Goal: Task Accomplishment & Management: Use online tool/utility

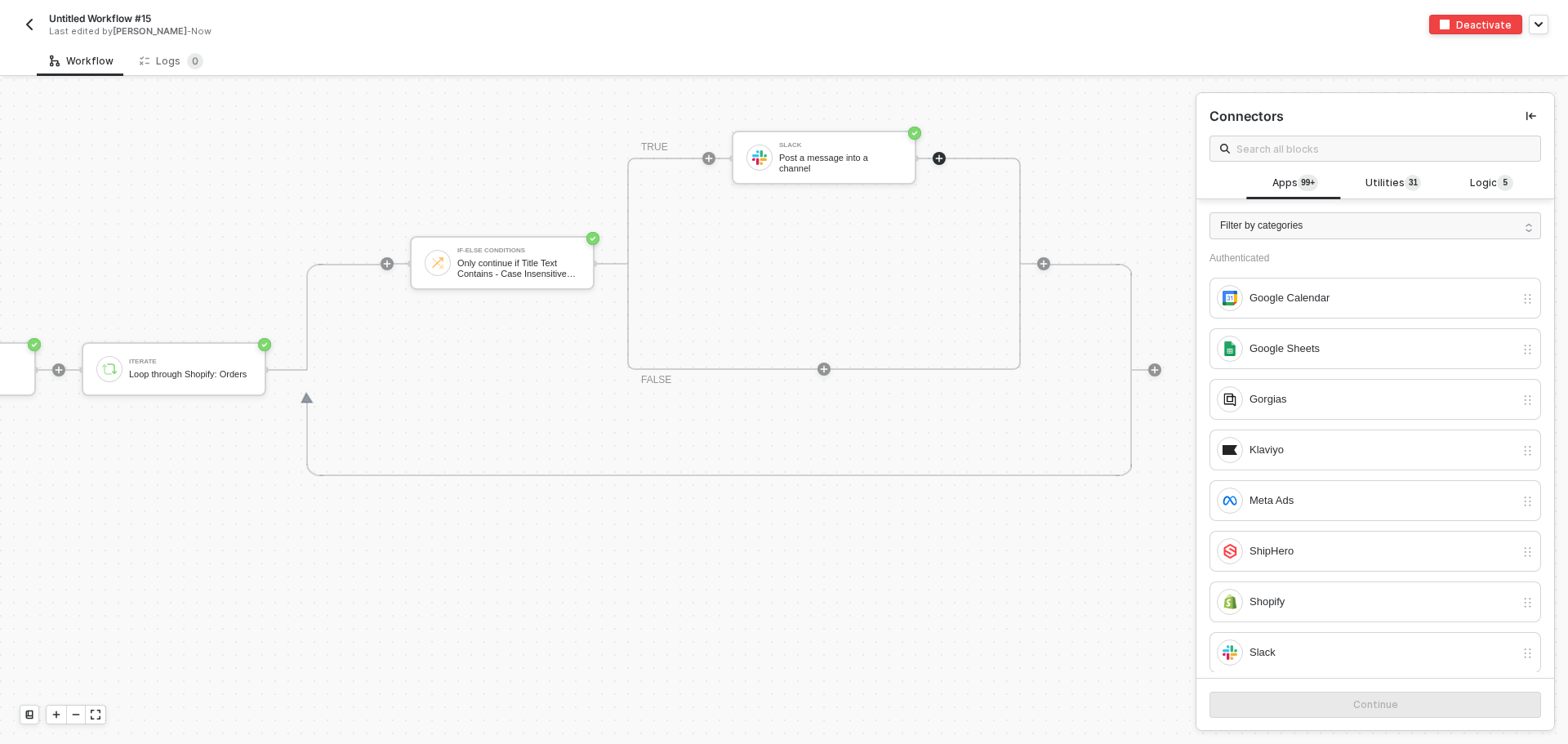
scroll to position [490, 0]
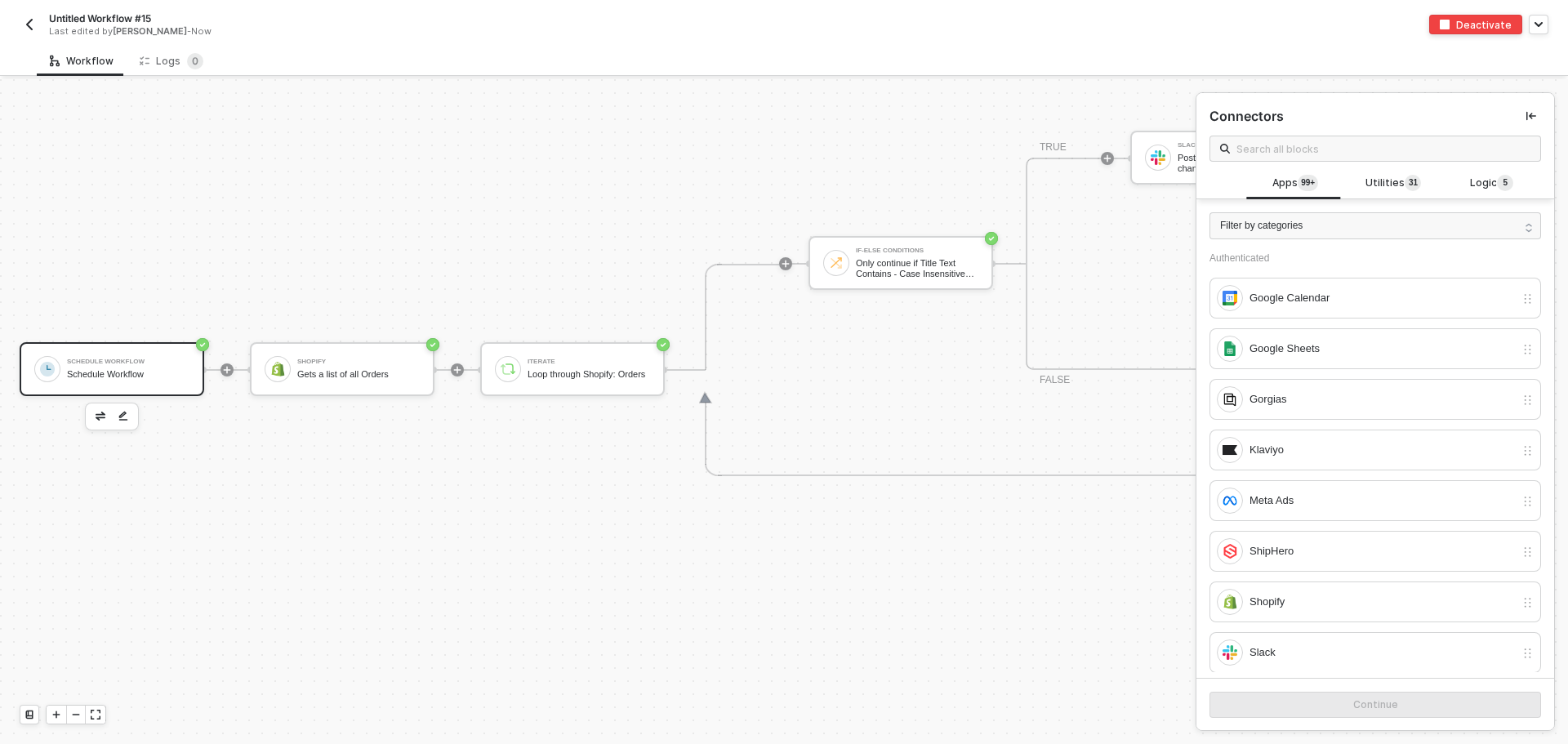
click at [147, 371] on div "Schedule Workflow" at bounding box center [128, 375] width 123 height 11
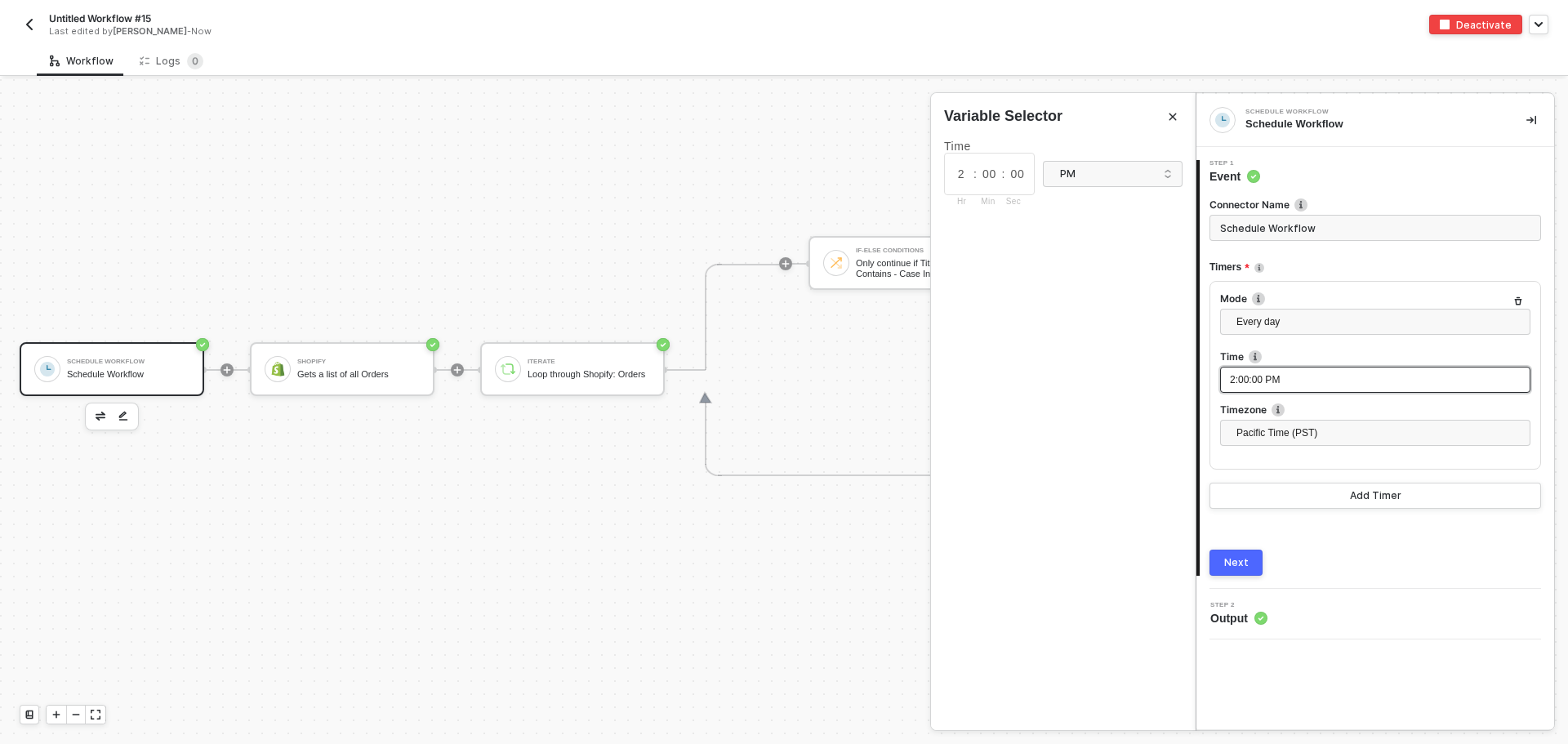
click at [1256, 374] on span "2:00:00 PM" at bounding box center [1255, 379] width 49 height 11
click at [967, 177] on input "2" at bounding box center [961, 174] width 25 height 18
drag, startPoint x: 967, startPoint y: 177, endPoint x: 937, endPoint y: 172, distance: 30.4
click at [937, 172] on div "Time 2 : 00 : 00 Hr Min Sec PM" at bounding box center [1064, 174] width 265 height 94
type input "9"
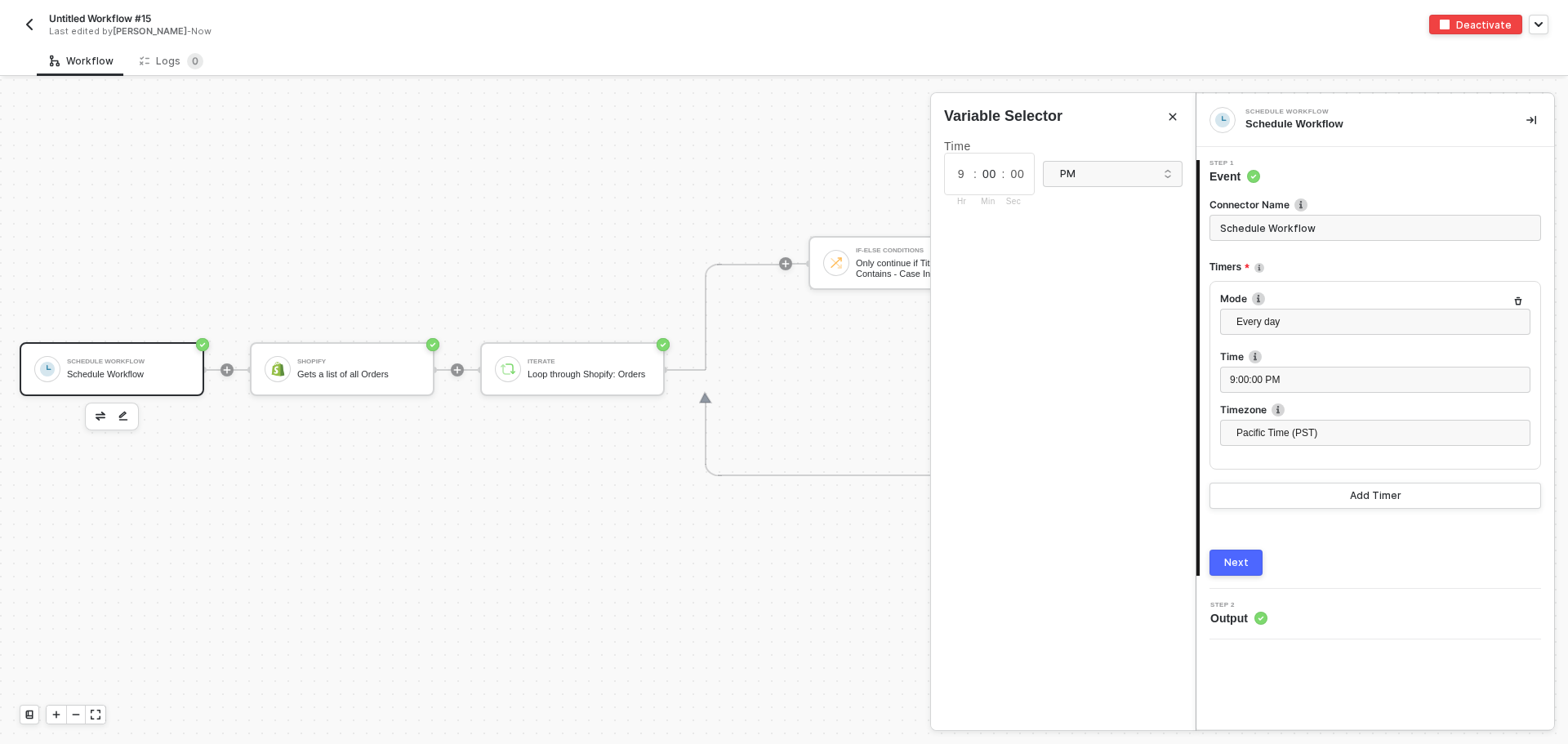
drag, startPoint x: 988, startPoint y: 171, endPoint x: 997, endPoint y: 171, distance: 9.0
click at [997, 171] on input "00" at bounding box center [989, 174] width 25 height 18
drag, startPoint x: 975, startPoint y: 177, endPoint x: 995, endPoint y: 177, distance: 20.0
click at [995, 177] on div "9 : 00 : 00 Hr Min Sec" at bounding box center [989, 174] width 91 height 42
drag, startPoint x: 984, startPoint y: 171, endPoint x: 1008, endPoint y: 172, distance: 24.0
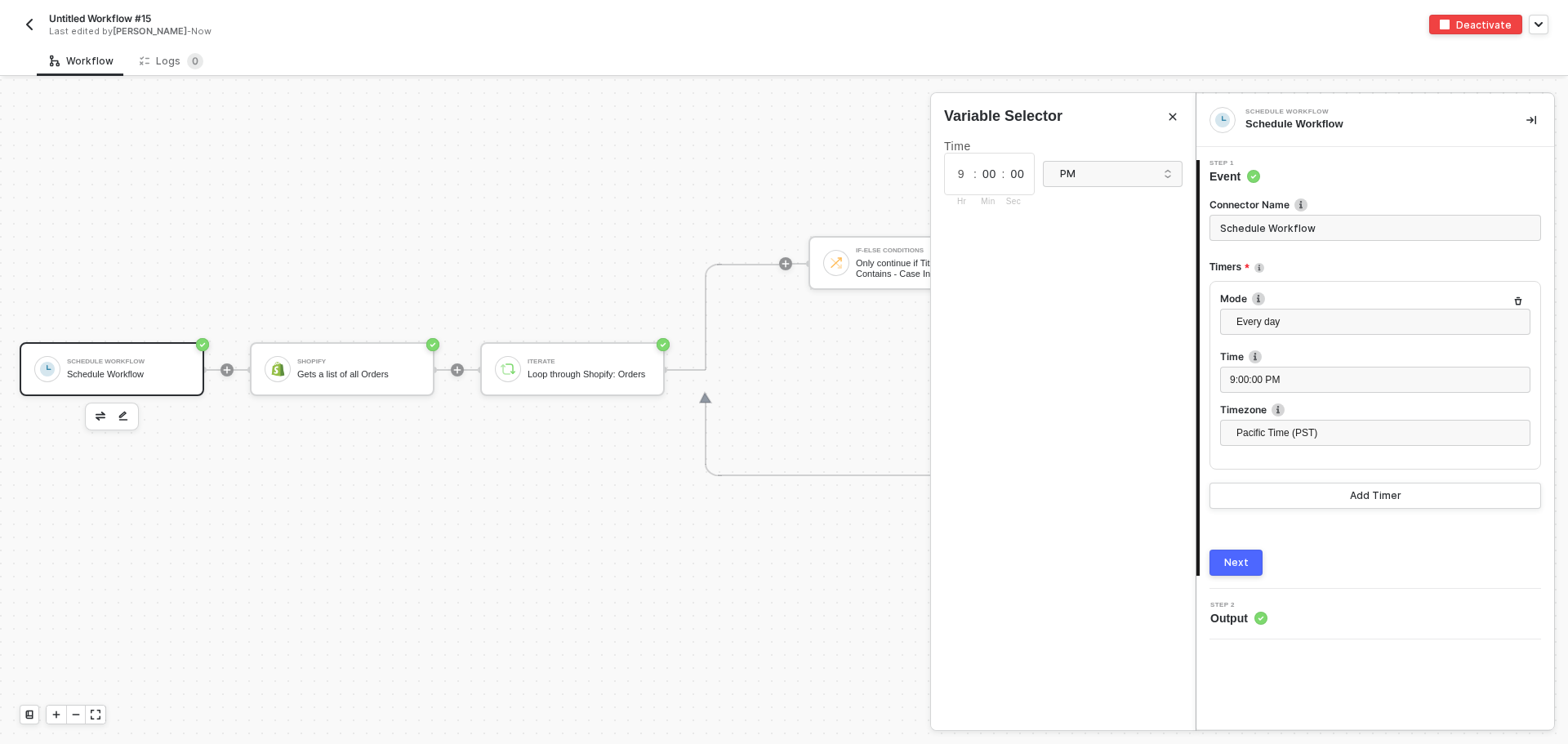
click at [1008, 172] on div "9 : 00 : 00 Hr Min Sec" at bounding box center [989, 174] width 91 height 42
type input "14"
click at [1020, 172] on input "00" at bounding box center [1018, 174] width 25 height 18
click at [1066, 175] on div "PM" at bounding box center [1107, 174] width 94 height 18
click at [1082, 195] on div "AM" at bounding box center [1113, 206] width 134 height 26
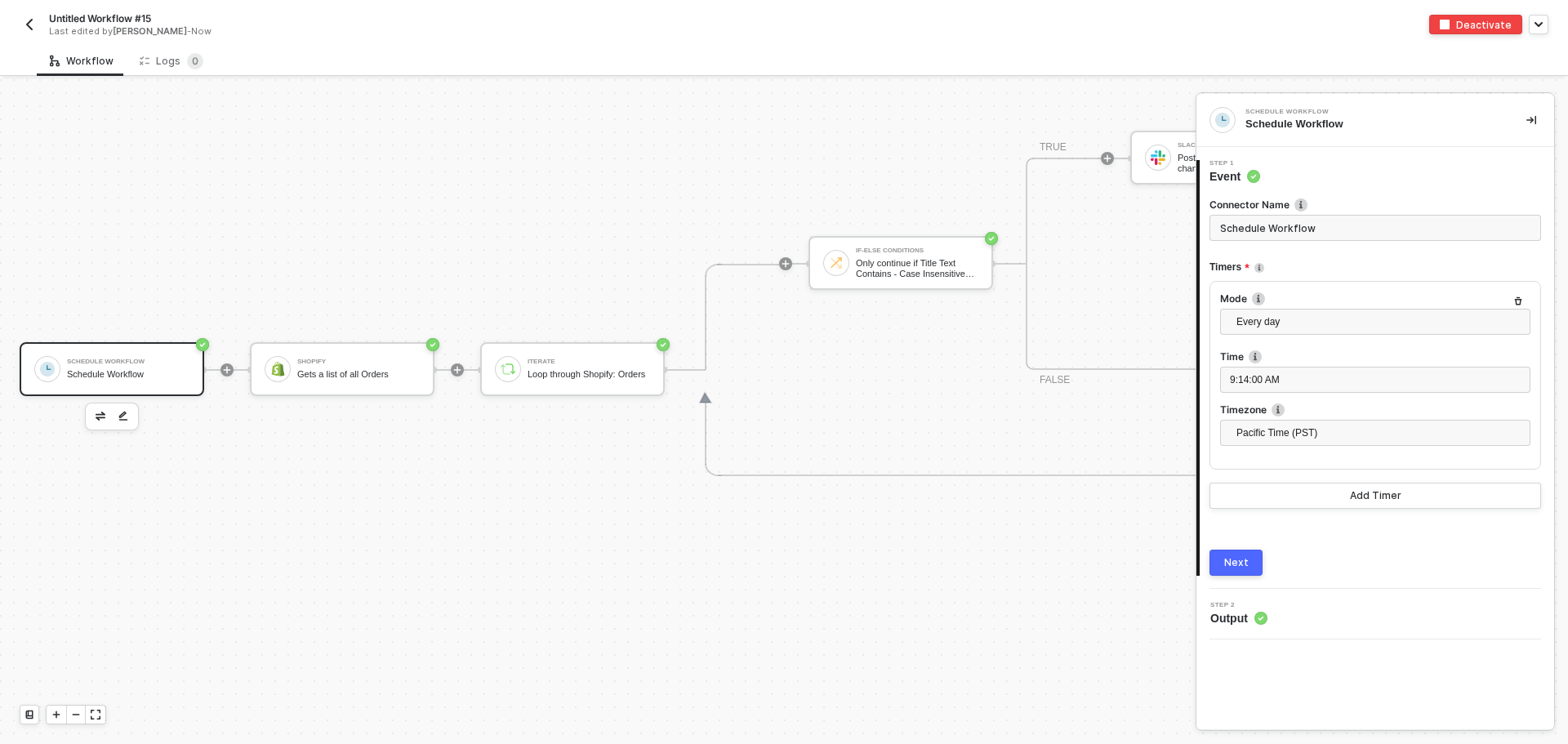
click at [1236, 552] on button "Next" at bounding box center [1236, 562] width 53 height 26
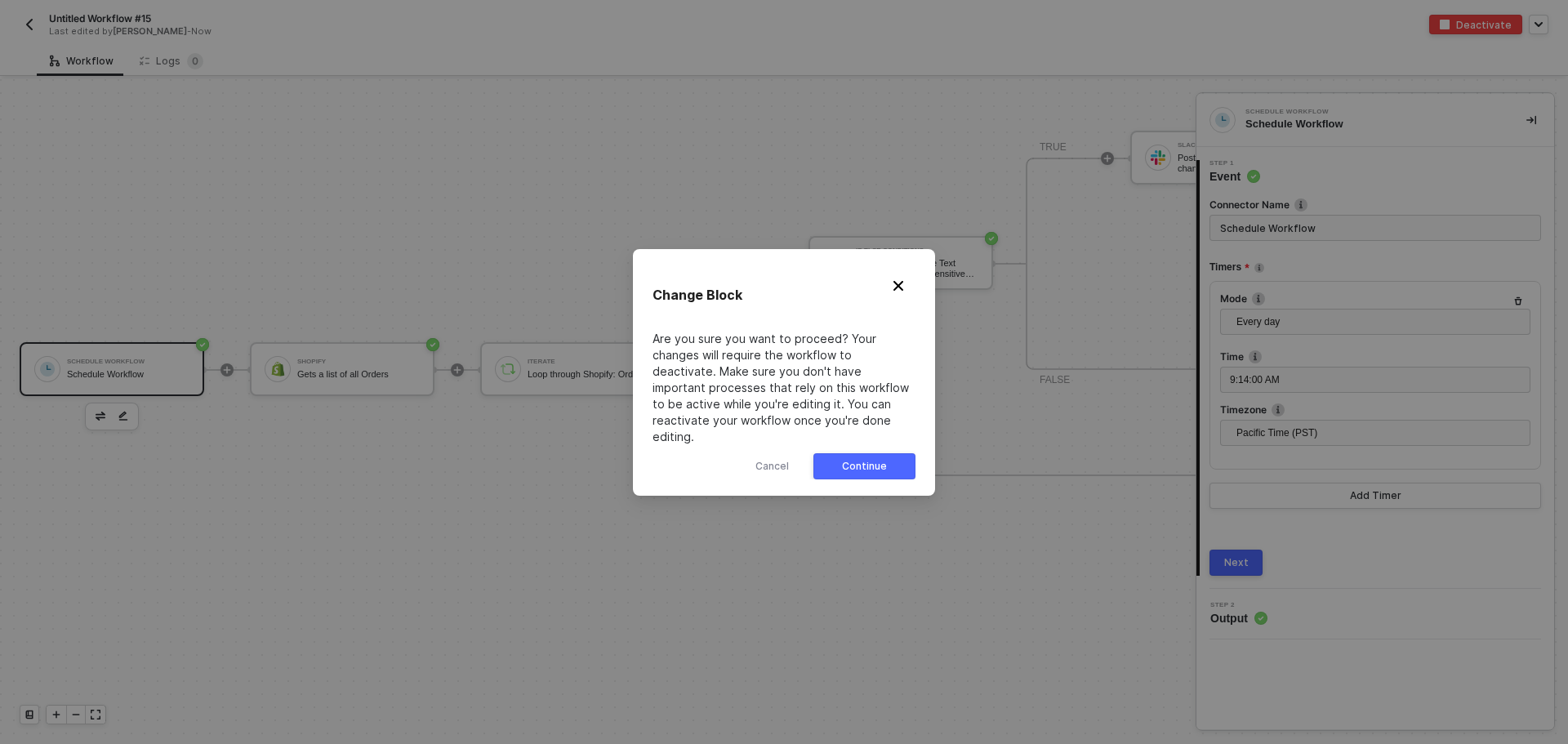
click at [857, 459] on div "Continue" at bounding box center [864, 465] width 45 height 13
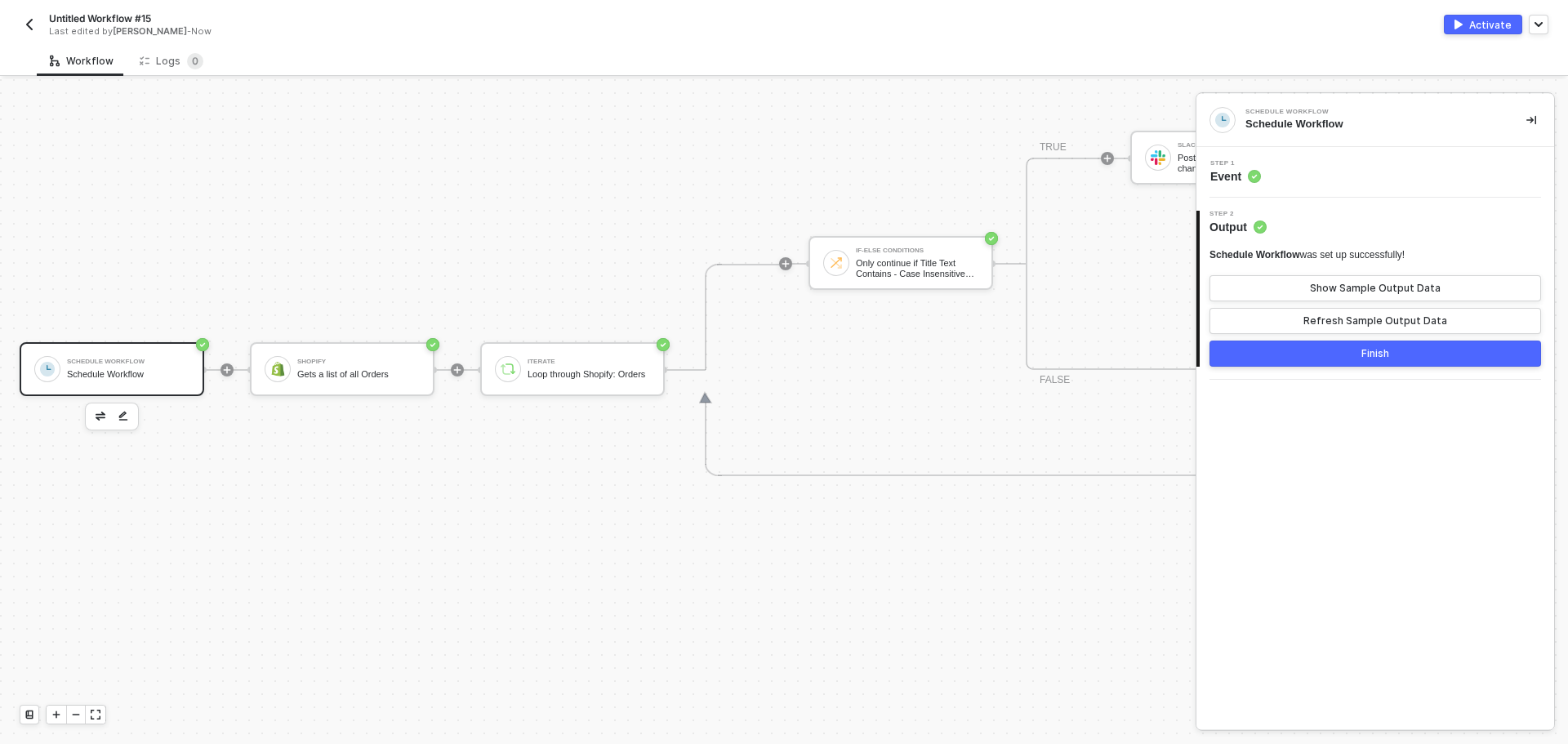
click at [1496, 31] on div "Activate" at bounding box center [1490, 25] width 42 height 14
